Goal: Task Accomplishment & Management: Use online tool/utility

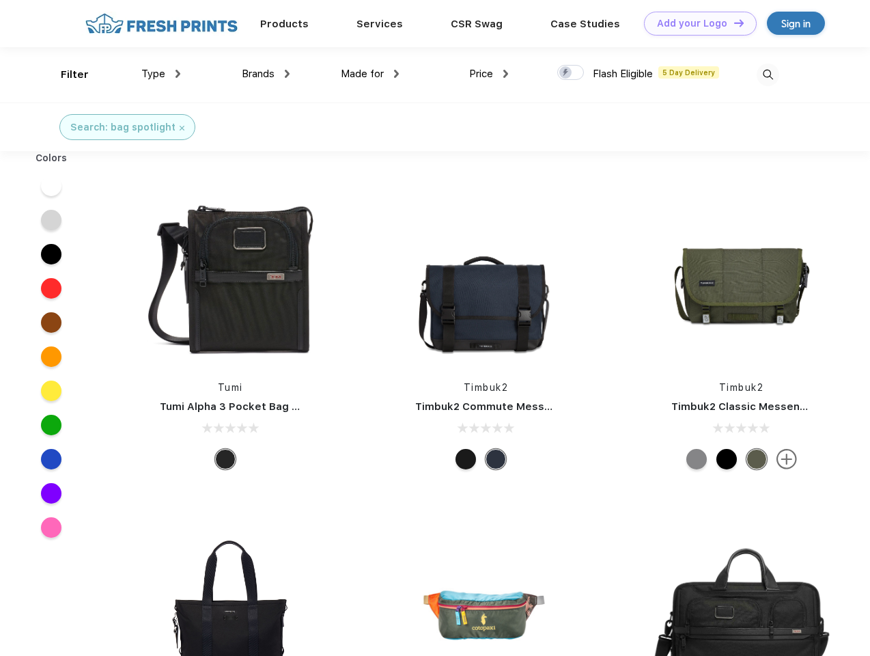
scroll to position [1, 0]
click at [695, 23] on link "Add your Logo Design Tool" at bounding box center [700, 24] width 113 height 24
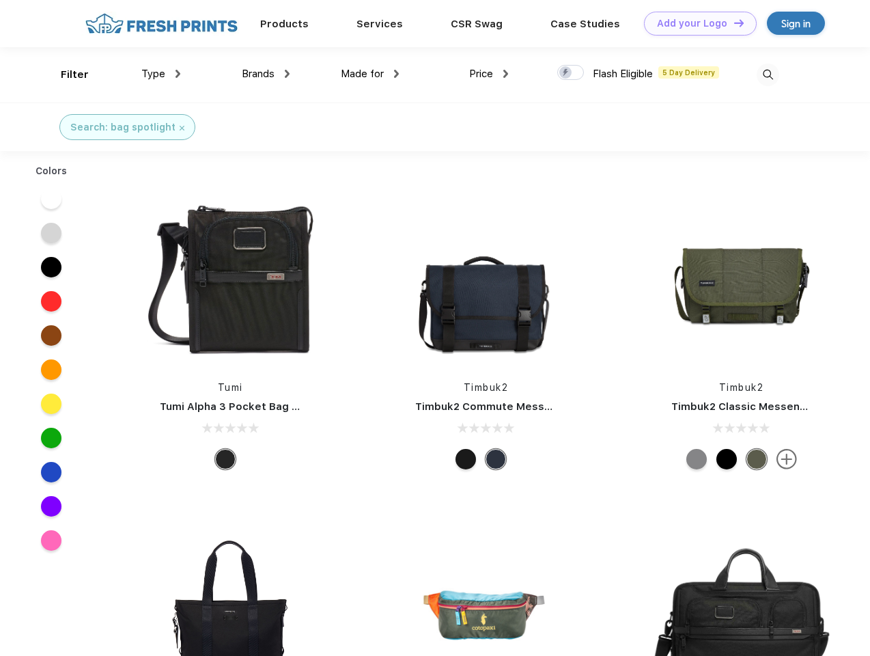
click at [0, 0] on div "Design Tool" at bounding box center [0, 0] width 0 height 0
click at [733, 23] on link "Add your Logo Design Tool" at bounding box center [700, 24] width 113 height 24
click at [66, 74] on div "Filter" at bounding box center [75, 75] width 28 height 16
click at [161, 74] on span "Type" at bounding box center [153, 74] width 24 height 12
click at [266, 74] on span "Brands" at bounding box center [258, 74] width 33 height 12
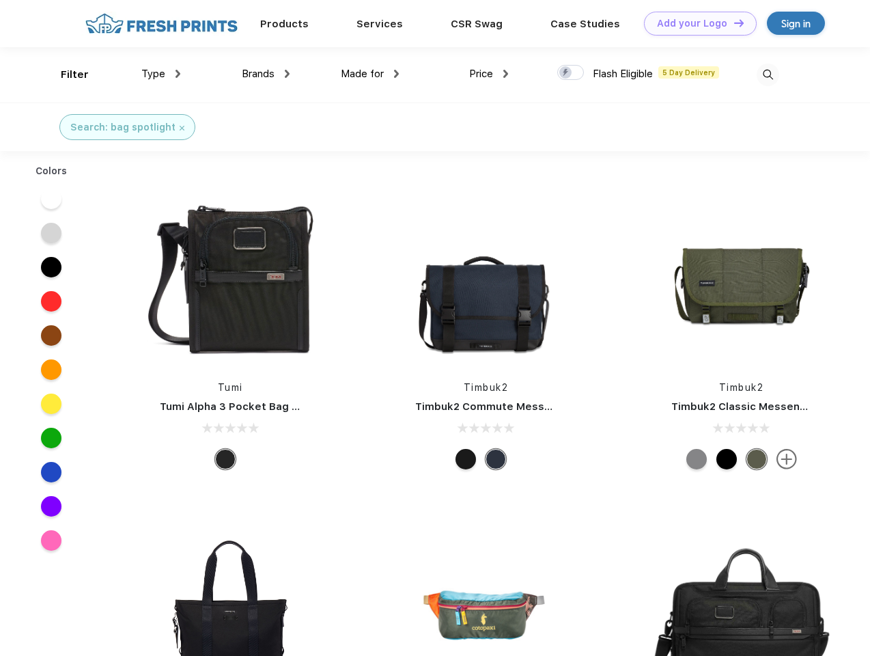
click at [370, 74] on span "Made for" at bounding box center [362, 74] width 43 height 12
click at [489, 74] on span "Price" at bounding box center [481, 74] width 24 height 12
click at [571, 73] on div at bounding box center [570, 72] width 27 height 15
click at [566, 73] on input "checkbox" at bounding box center [561, 68] width 9 height 9
click at [768, 74] on img at bounding box center [768, 75] width 23 height 23
